Goal: Use online tool/utility

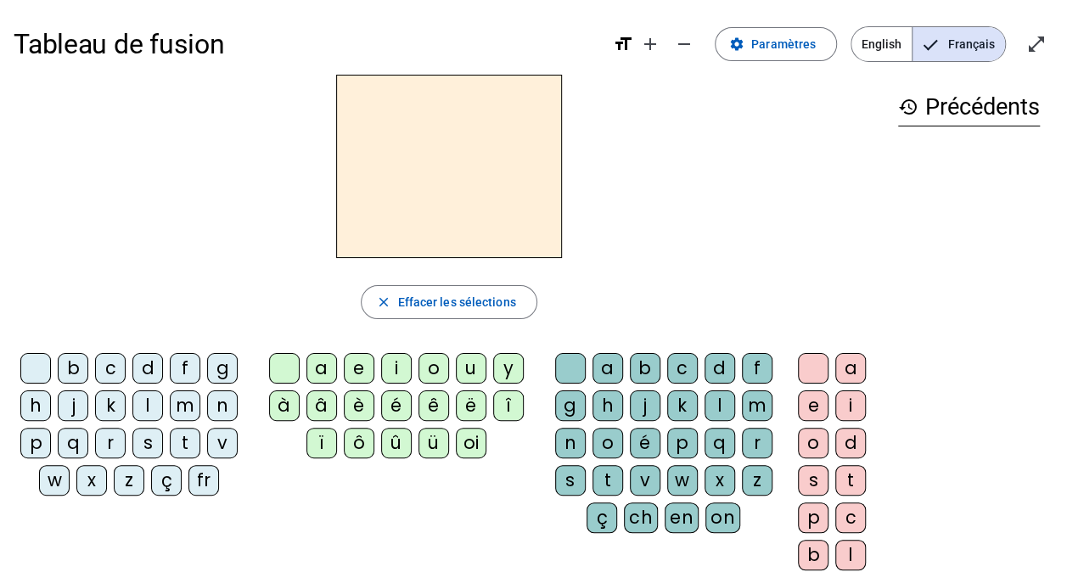
click at [98, 365] on div "c" at bounding box center [110, 368] width 31 height 31
click at [385, 363] on div "i" at bounding box center [396, 368] width 31 height 31
click at [712, 402] on div "l" at bounding box center [720, 405] width 31 height 31
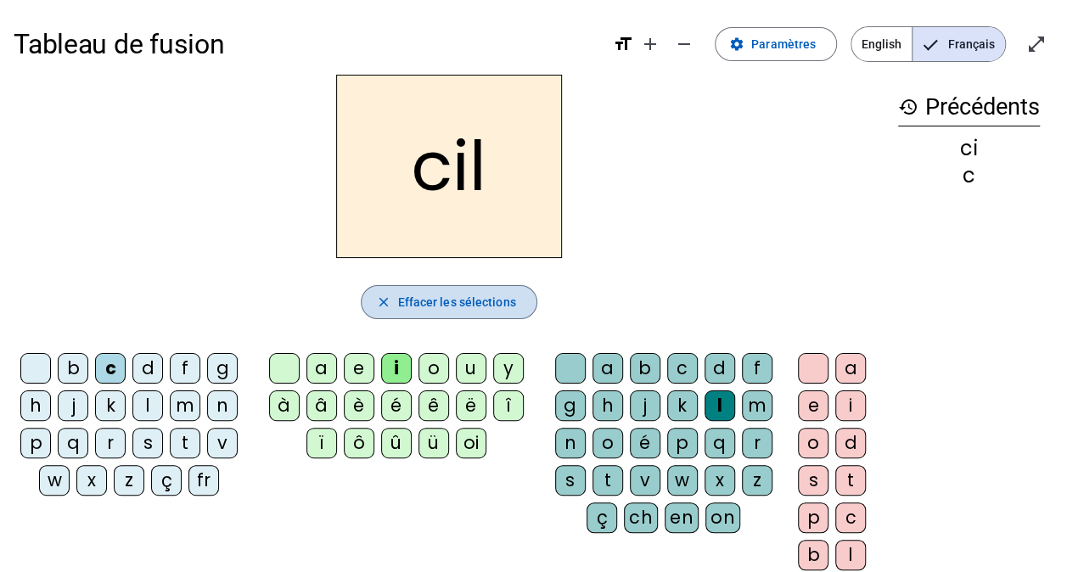
click at [484, 301] on span "Effacer les sélections" at bounding box center [456, 302] width 118 height 20
